Goal: Understand process/instructions

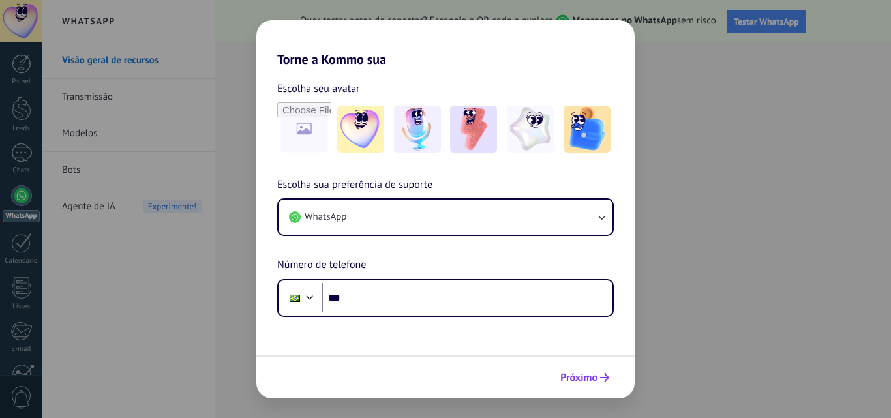
click at [571, 378] on span "Próximo" at bounding box center [578, 377] width 37 height 9
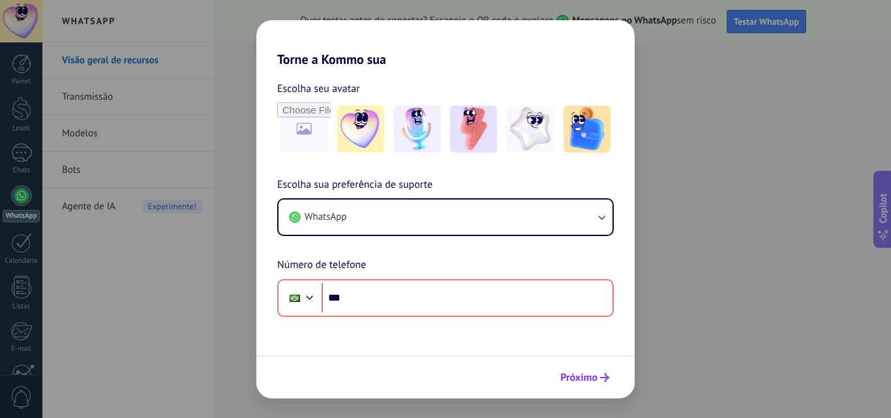
click at [571, 378] on span "Próximo" at bounding box center [578, 377] width 37 height 9
click at [78, 346] on div "Torne a Kommo sua Escolha seu avatar Escolha sua preferência de suporte WhatsAp…" at bounding box center [445, 209] width 891 height 418
click at [14, 93] on div "Torne a Kommo sua Escolha seu avatar Escolha sua preferência de suporte WhatsAp…" at bounding box center [445, 209] width 891 height 418
click at [100, 119] on div "Torne a Kommo sua Escolha seu avatar Escolha sua preferência de suporte WhatsAp…" at bounding box center [445, 209] width 891 height 418
click at [87, 56] on div "Torne a Kommo sua Escolha seu avatar Escolha sua preferência de suporte WhatsAp…" at bounding box center [445, 209] width 891 height 418
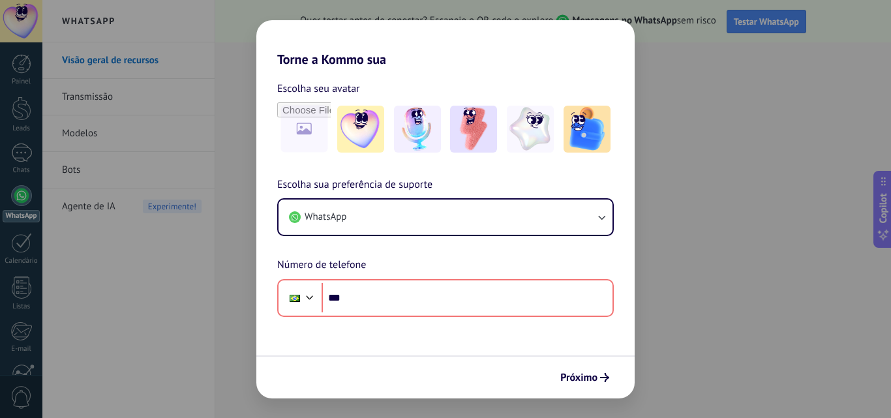
click at [812, 60] on div "Torne a Kommo sua Escolha seu avatar Escolha sua preferência de suporte WhatsAp…" at bounding box center [445, 209] width 891 height 418
